Goal: Navigation & Orientation: Find specific page/section

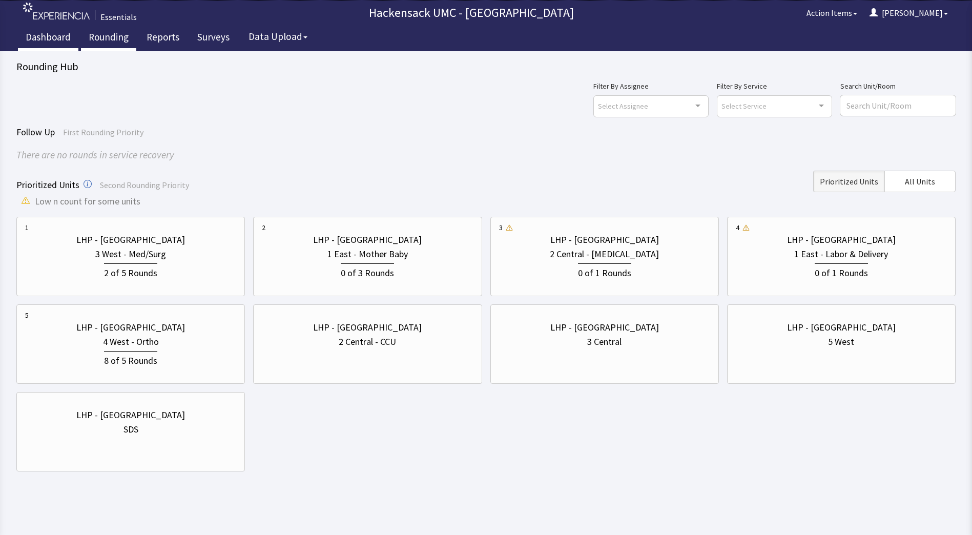
click at [54, 35] on link "Dashboard" at bounding box center [48, 39] width 60 height 26
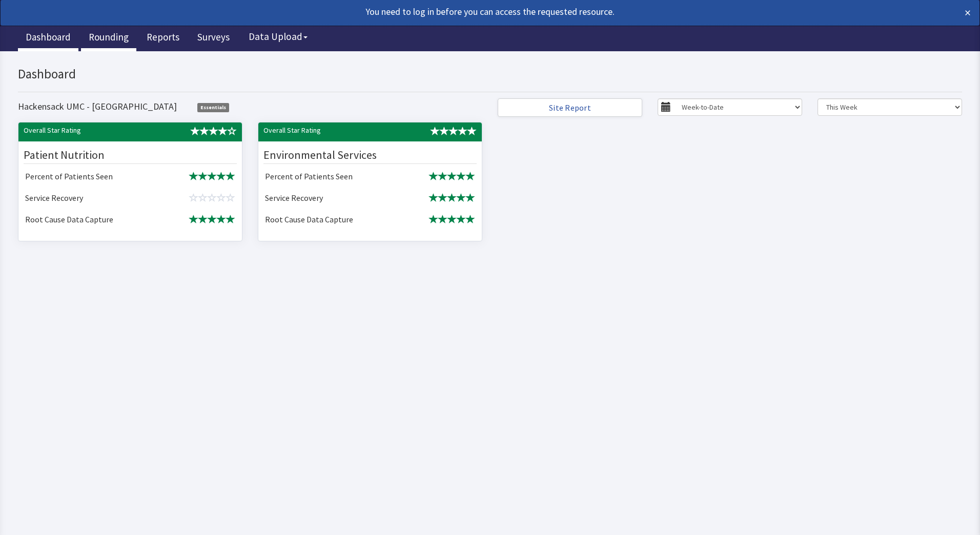
click at [112, 39] on link "Rounding" at bounding box center [108, 39] width 55 height 26
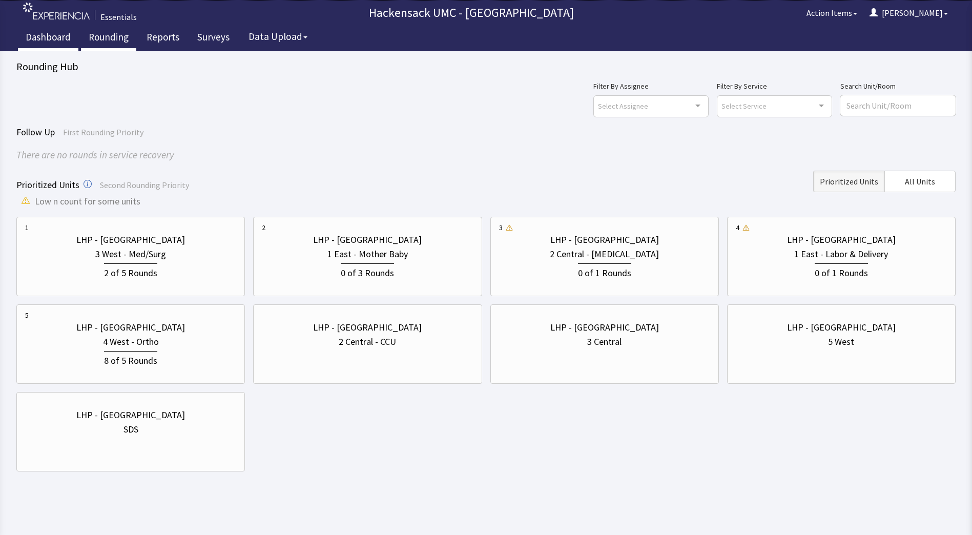
click at [50, 35] on link "Dashboard" at bounding box center [48, 39] width 60 height 26
